Goal: Information Seeking & Learning: Learn about a topic

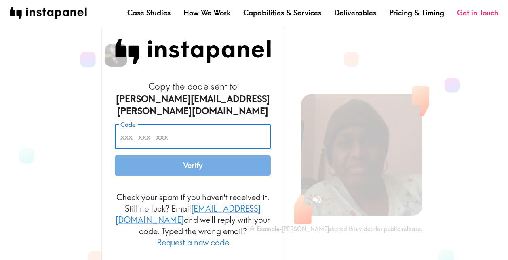
click at [136, 130] on div "Code Code" at bounding box center [193, 136] width 156 height 25
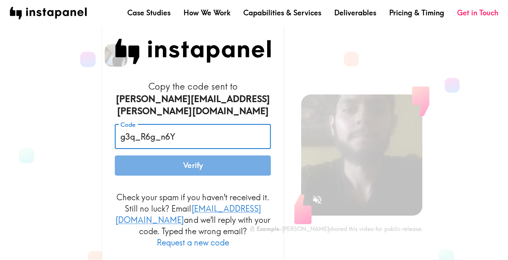
type input "g3q_R6g_n6Y"
click at [149, 166] on button "Verify" at bounding box center [193, 166] width 156 height 20
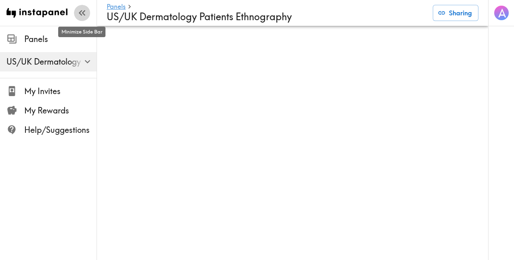
click at [82, 13] on icon "button" at bounding box center [81, 12] width 11 height 11
